Goal: Find specific page/section: Find specific page/section

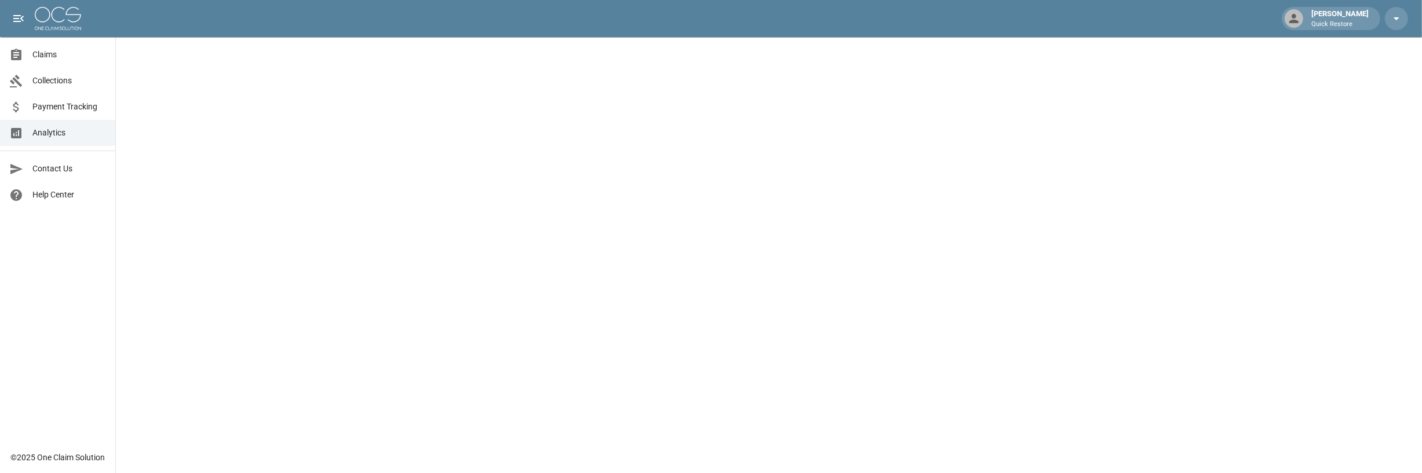
click at [71, 136] on span "Analytics" at bounding box center [69, 133] width 74 height 12
click at [59, 53] on span "Claims" at bounding box center [69, 55] width 74 height 12
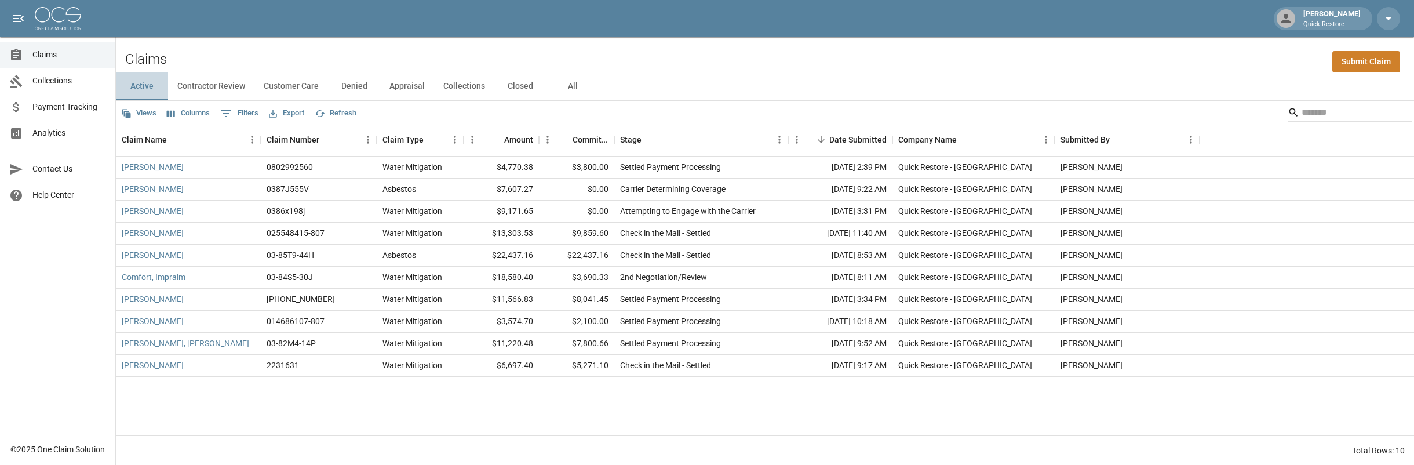
click at [151, 88] on button "Active" at bounding box center [142, 86] width 52 height 28
click at [1320, 118] on input "Search" at bounding box center [1347, 112] width 93 height 19
click at [64, 50] on span "Claims" at bounding box center [69, 55] width 74 height 12
click at [59, 56] on span "Claims" at bounding box center [69, 55] width 74 height 12
click at [572, 79] on button "All" at bounding box center [572, 86] width 52 height 28
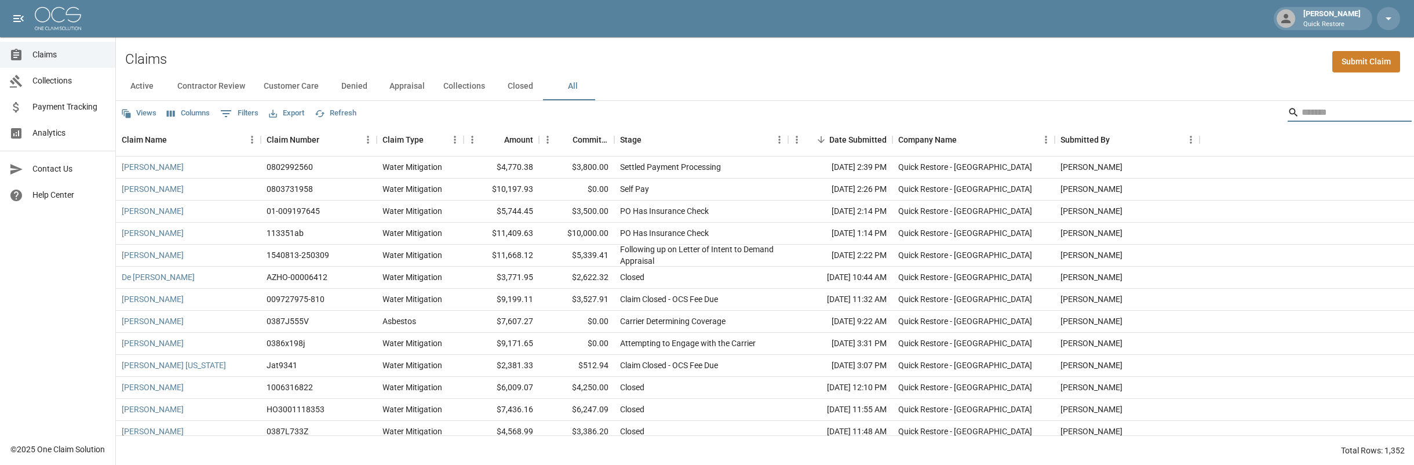
click at [1352, 108] on input "Search" at bounding box center [1347, 112] width 93 height 19
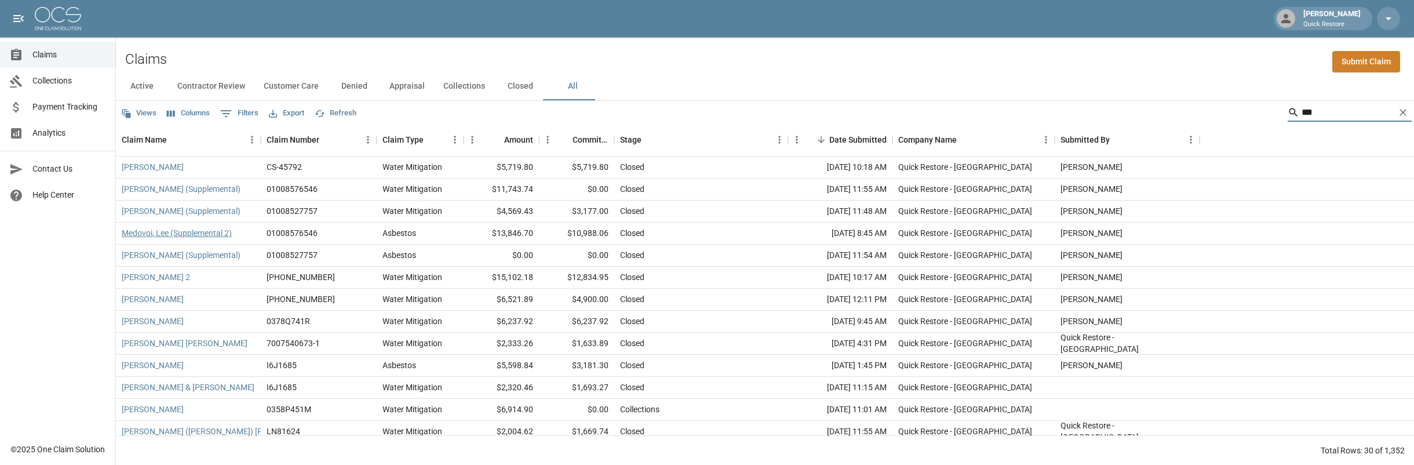
type input "***"
click at [141, 236] on link "Medovoi, Lee (Supplemental 2)" at bounding box center [177, 233] width 110 height 12
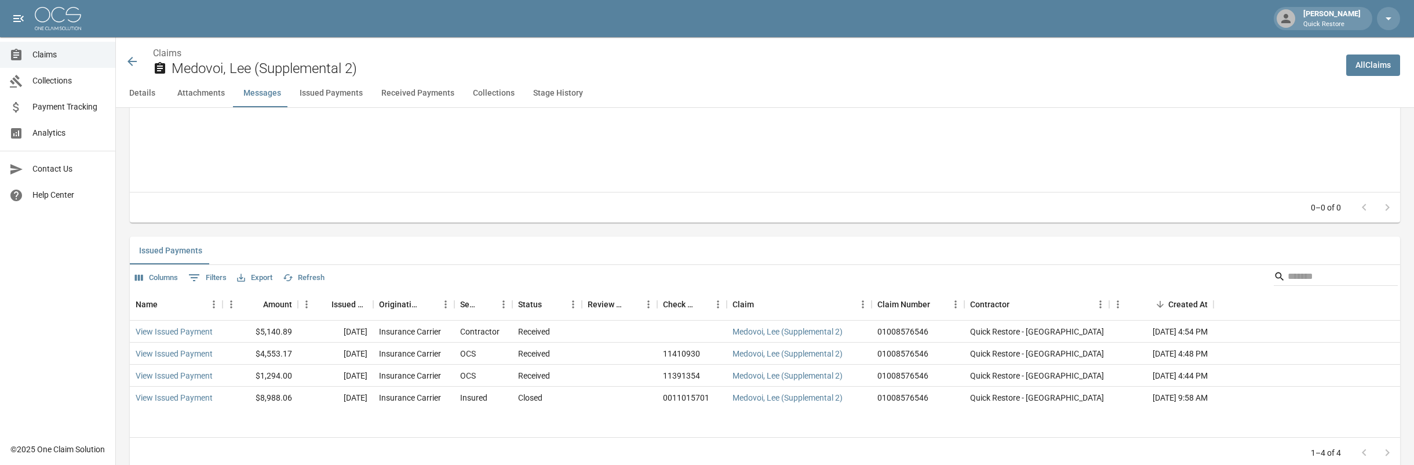
scroll to position [1217, 0]
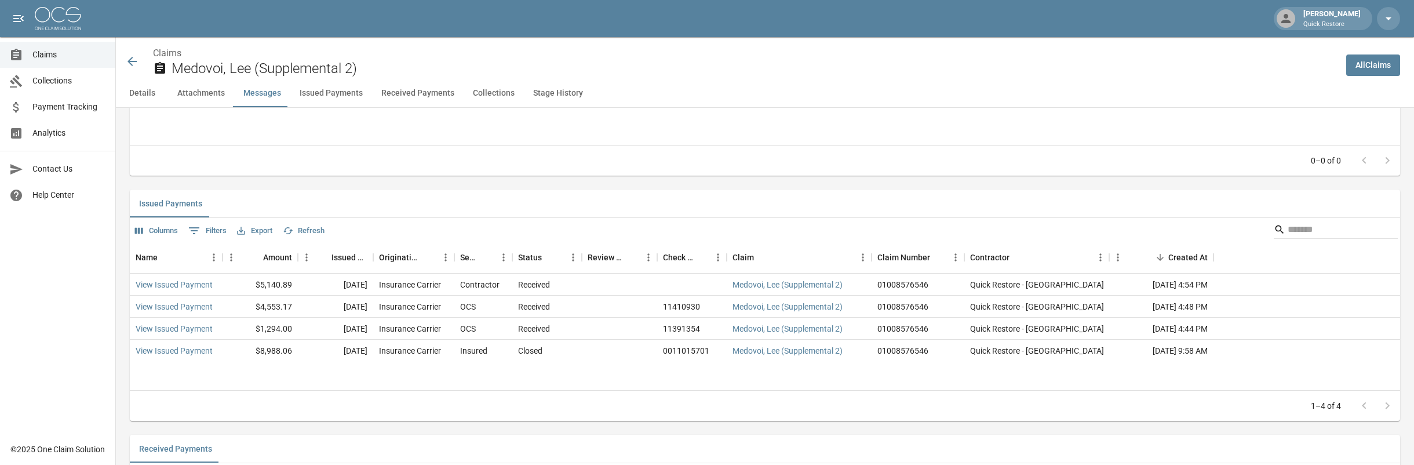
click at [52, 60] on span "Claims" at bounding box center [69, 55] width 74 height 12
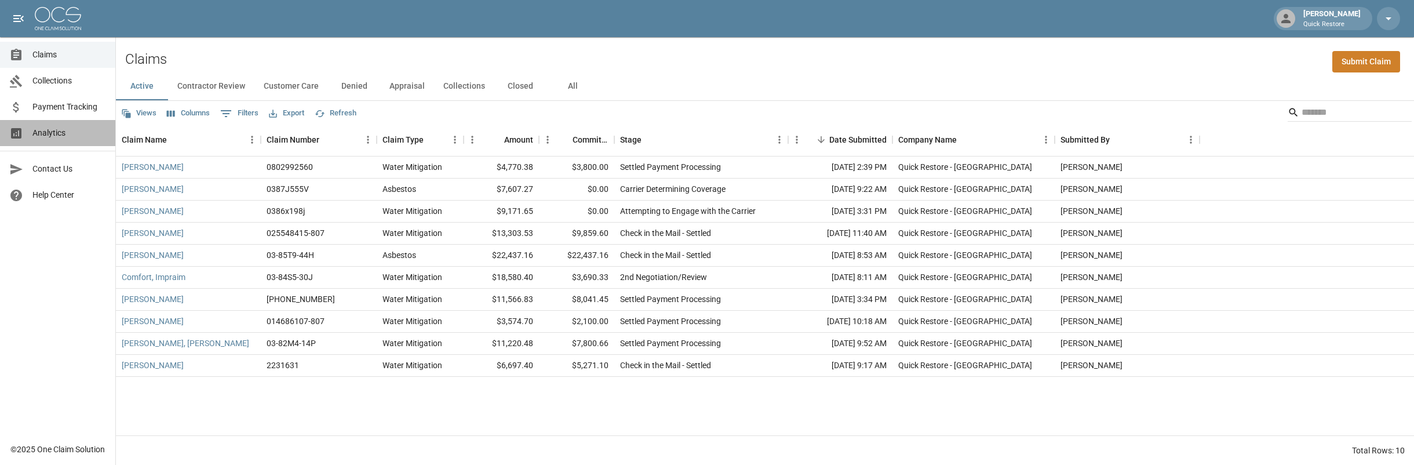
click at [74, 134] on span "Analytics" at bounding box center [69, 133] width 74 height 12
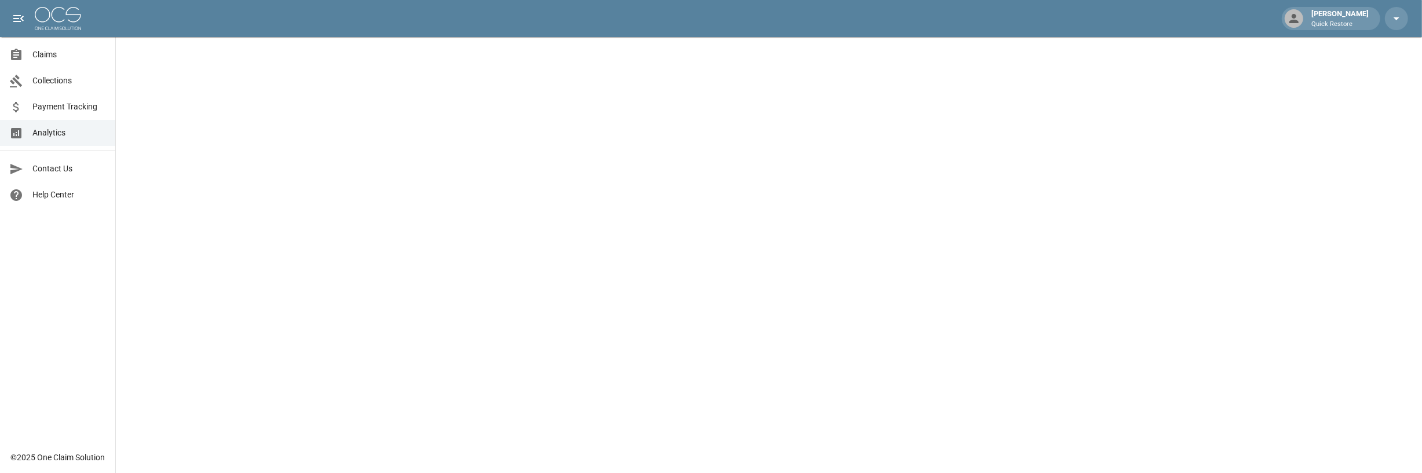
click at [65, 133] on span "Analytics" at bounding box center [69, 133] width 74 height 12
click at [75, 52] on span "Claims" at bounding box center [69, 55] width 74 height 12
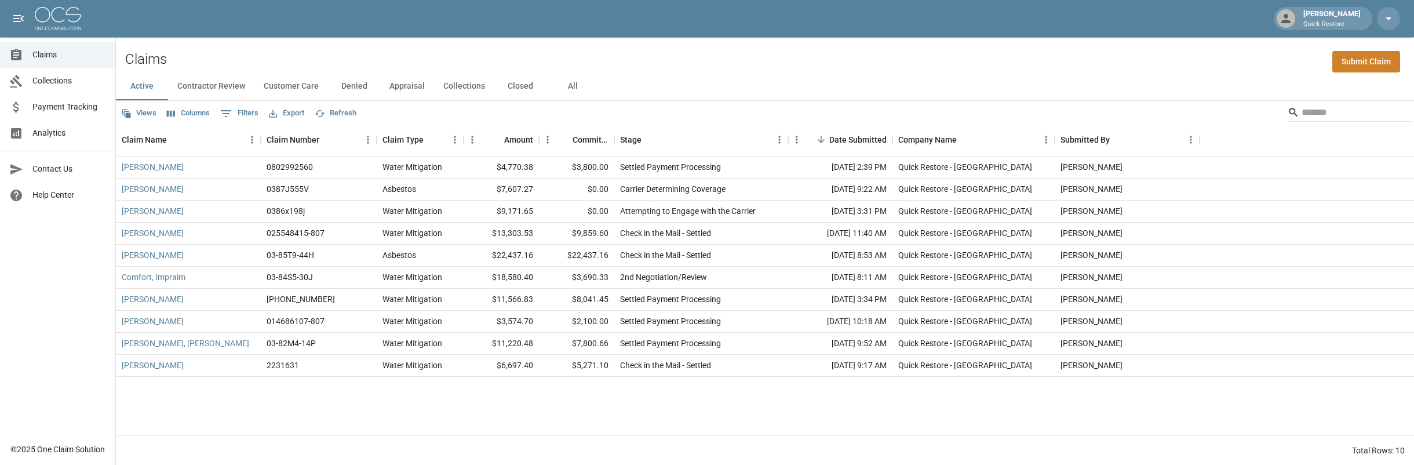
click at [72, 127] on link "Analytics" at bounding box center [57, 133] width 115 height 26
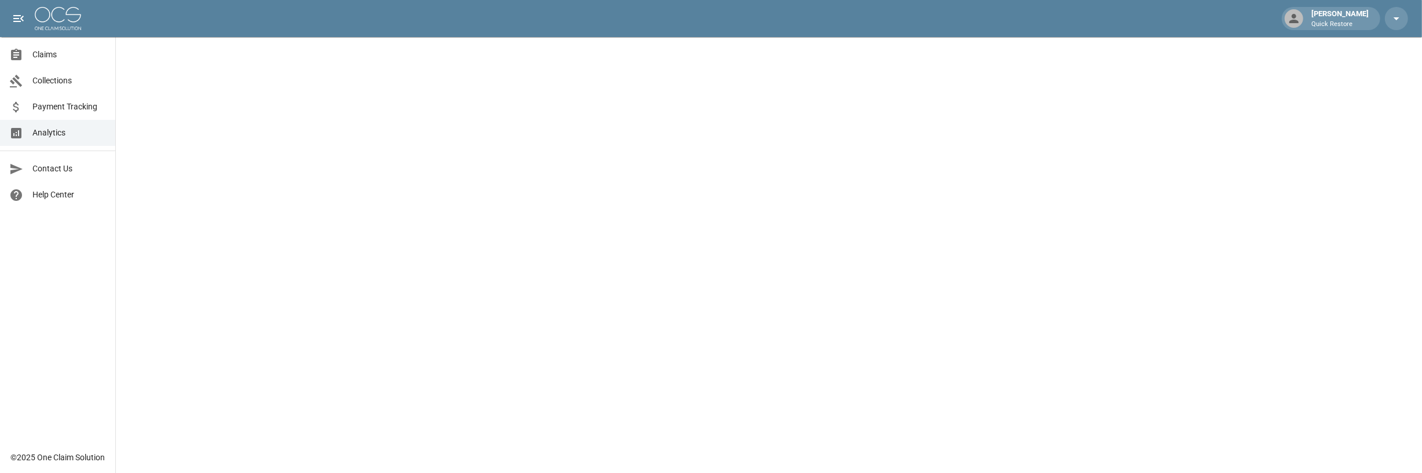
click at [76, 50] on span "Claims" at bounding box center [69, 55] width 74 height 12
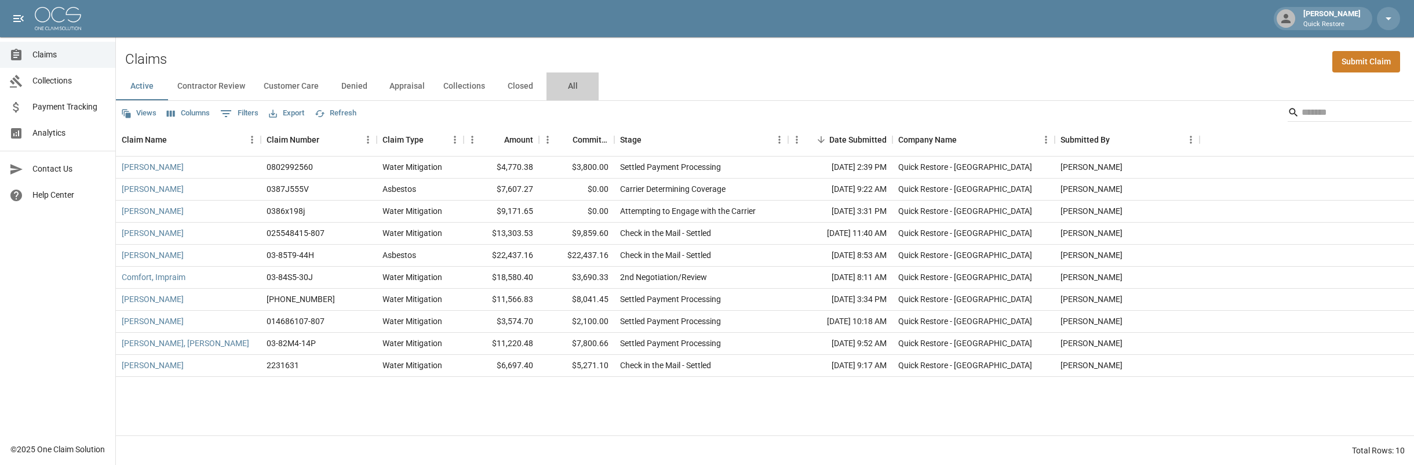
click at [575, 87] on button "All" at bounding box center [572, 86] width 52 height 28
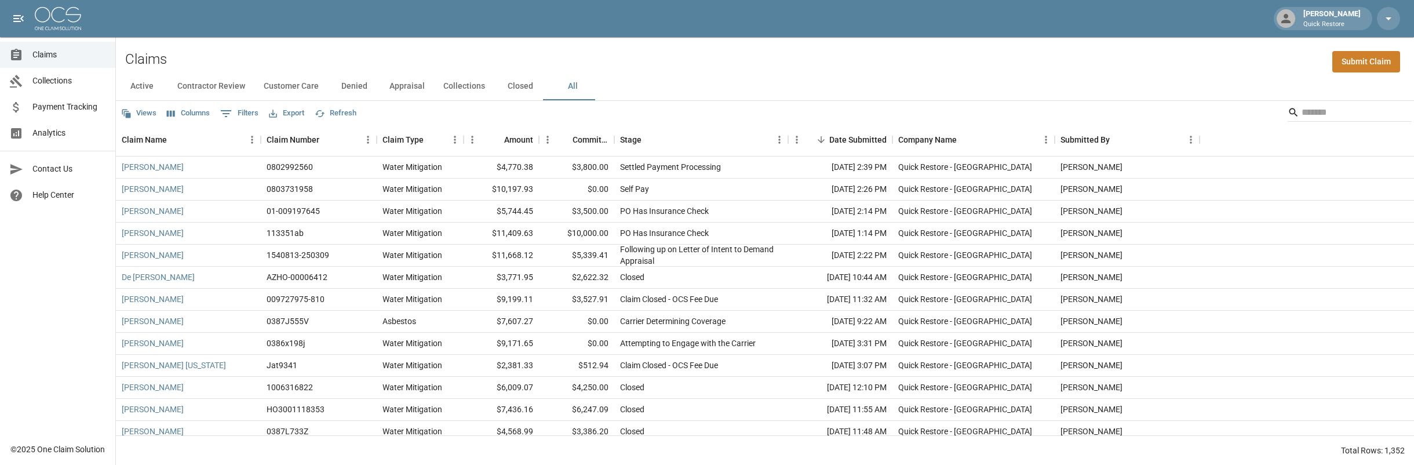
click at [1308, 98] on div "Active Contractor Review Customer Care Denied Appraisal Collections Closed All" at bounding box center [765, 86] width 1298 height 28
click at [1315, 119] on input "Search" at bounding box center [1347, 112] width 93 height 19
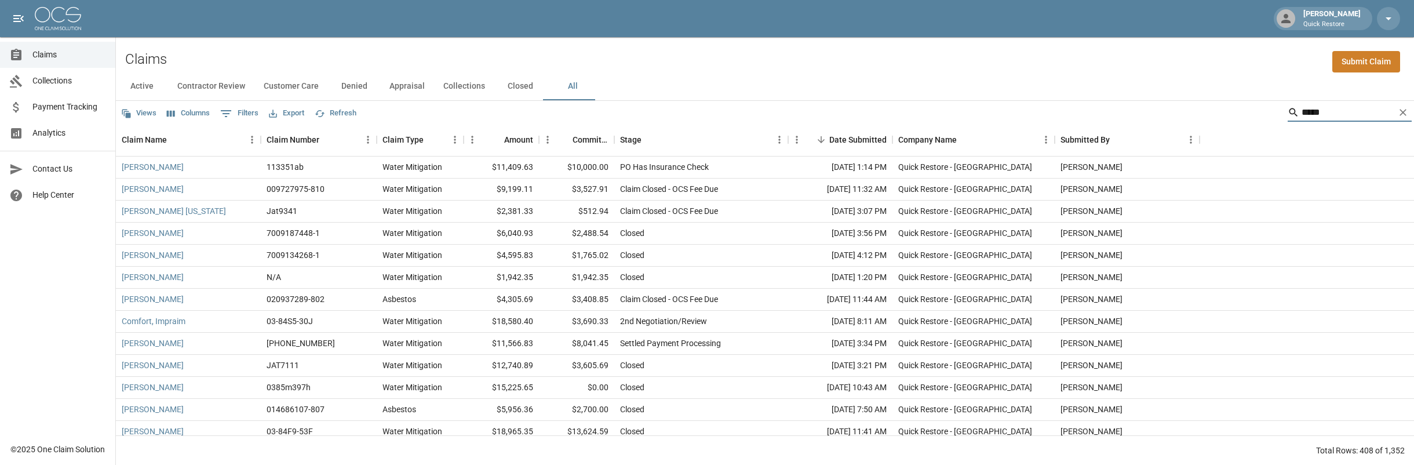
type input "*****"
drag, startPoint x: 1393, startPoint y: 127, endPoint x: 1323, endPoint y: 108, distance: 72.1
click at [1306, 108] on input "*****" at bounding box center [1347, 112] width 93 height 19
click at [1323, 107] on input "*****" at bounding box center [1347, 112] width 93 height 19
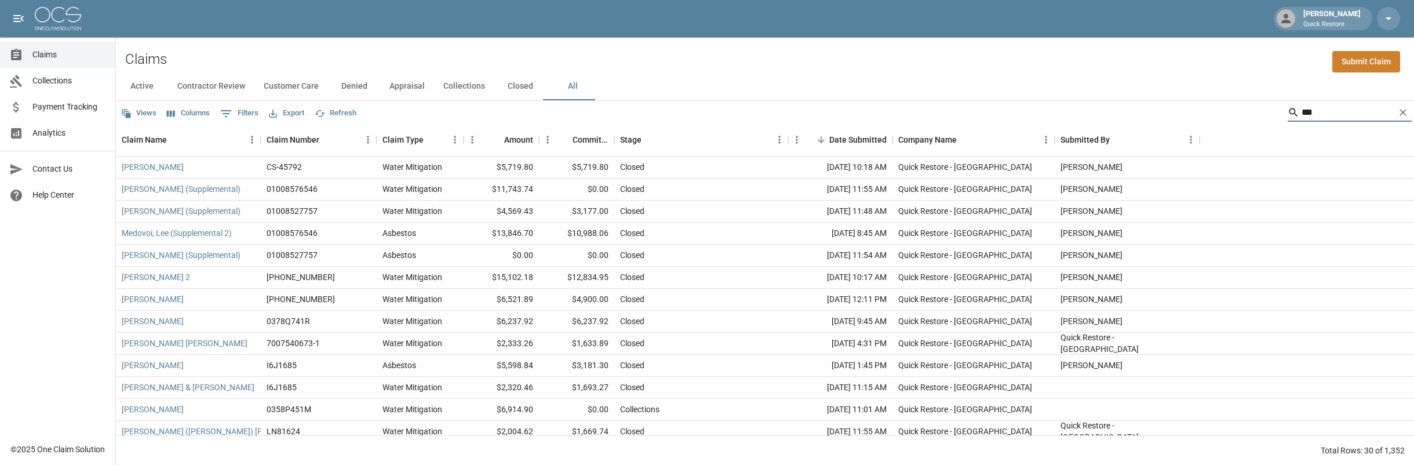
type input "***"
click at [162, 231] on link "Medovoi, Lee (Supplemental 2)" at bounding box center [177, 233] width 110 height 12
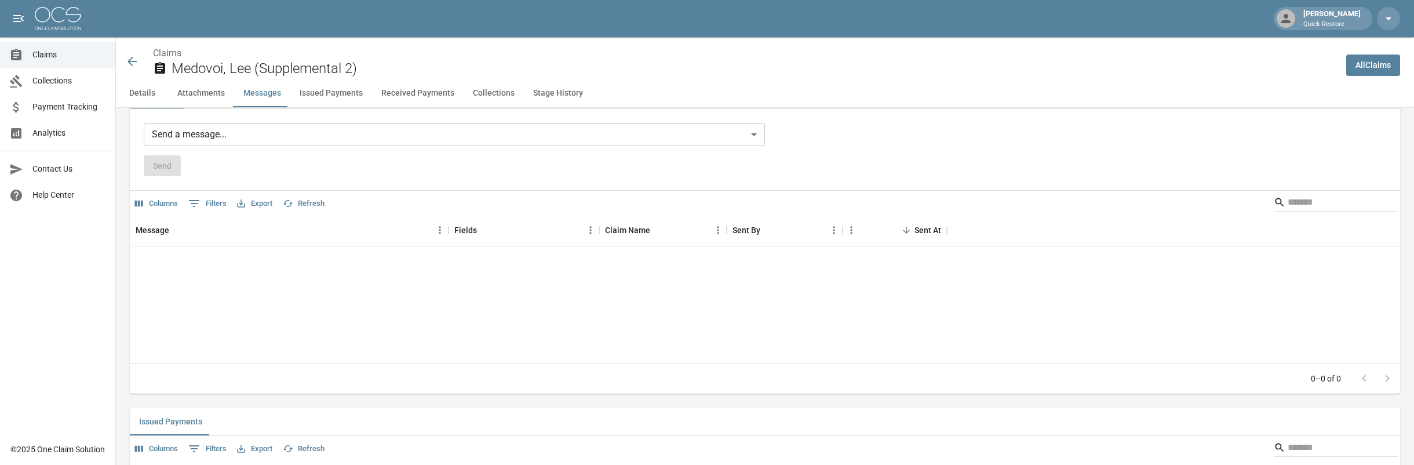
scroll to position [985, 0]
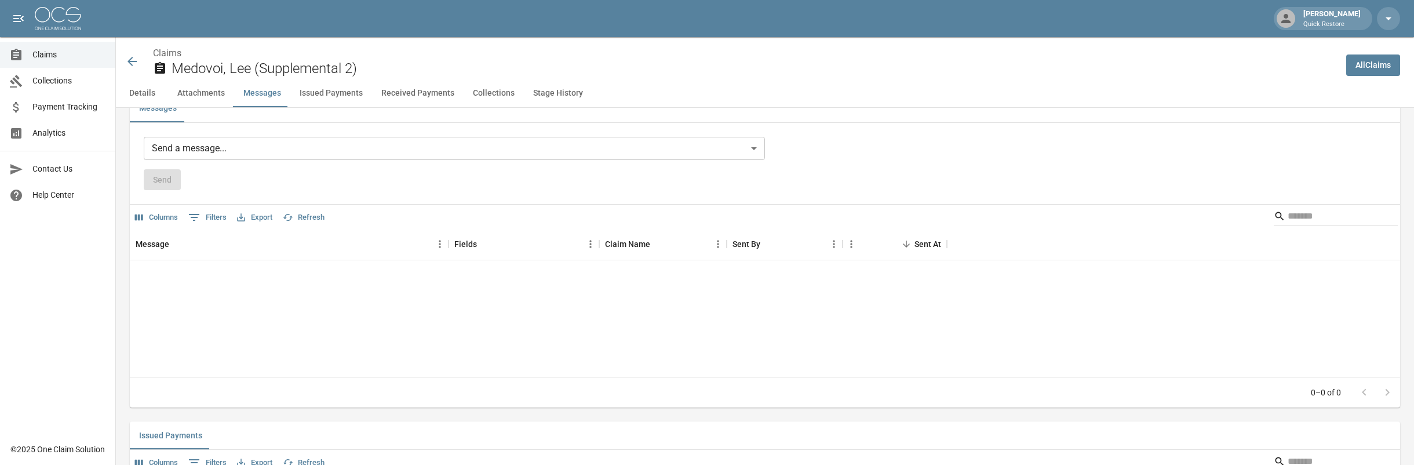
click at [62, 128] on span "Analytics" at bounding box center [69, 133] width 74 height 12
